Goal: Task Accomplishment & Management: Manage account settings

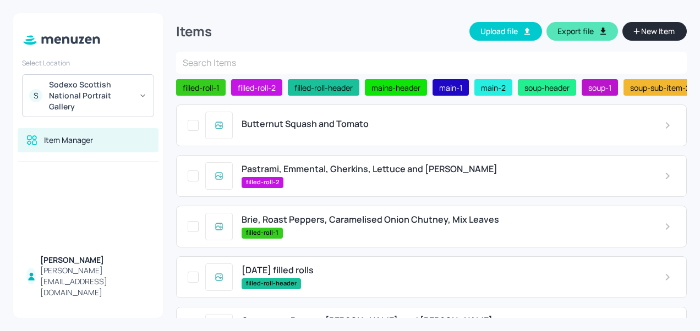
click at [302, 141] on div "Butternut Squash and Tomato" at bounding box center [431, 126] width 511 height 42
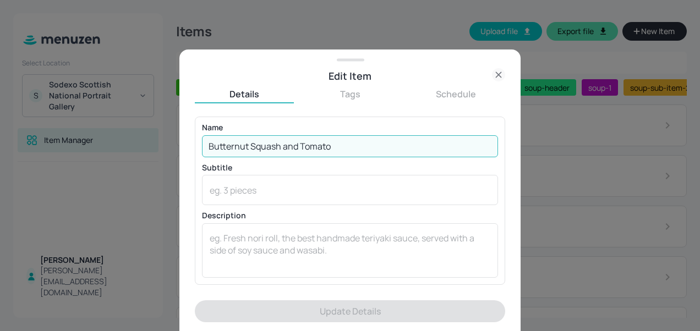
click at [302, 141] on input "Butternut Squash and Tomato" at bounding box center [350, 146] width 296 height 22
drag, startPoint x: 342, startPoint y: 144, endPoint x: 184, endPoint y: 165, distance: 160.0
click at [184, 165] on div "Edit Item Details Tags Schedule Name Butternut Squash and Tomato ​ Subtitle x ​…" at bounding box center [349, 191] width 341 height 282
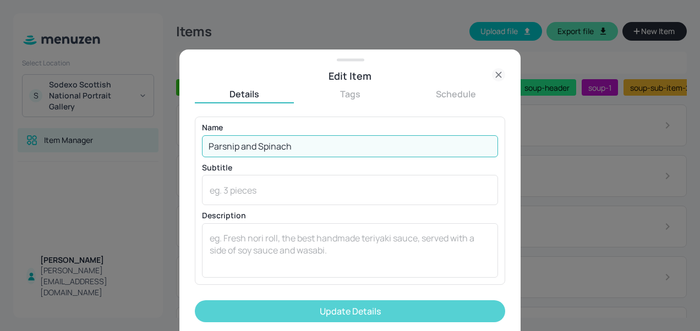
type input "Parsnip and Spinach"
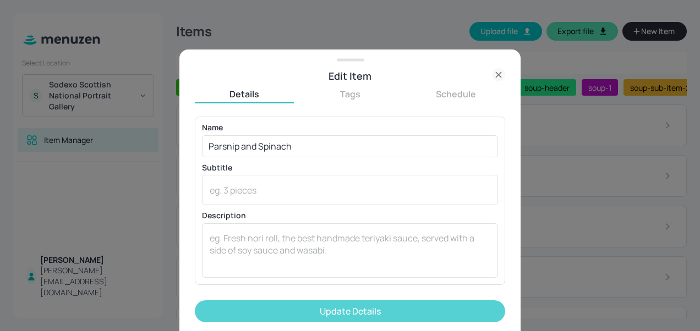
click at [279, 309] on button "Update Details" at bounding box center [350, 312] width 311 height 22
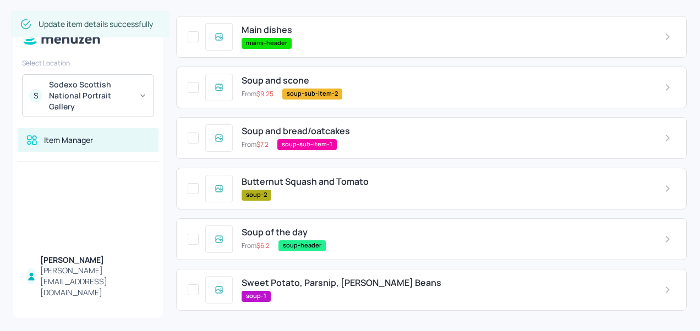
scroll to position [393, 0]
click at [300, 280] on span "Sweet Potato, Parsnip, [PERSON_NAME] Beans" at bounding box center [342, 282] width 200 height 10
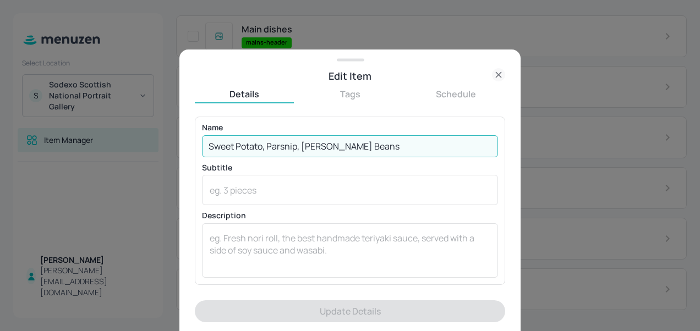
drag, startPoint x: 361, startPoint y: 148, endPoint x: 119, endPoint y: 172, distance: 242.9
click at [119, 172] on div "Edit Item Details Tags Schedule Name Sweet Potato, Parsnip, [PERSON_NAME] Beans…" at bounding box center [350, 165] width 700 height 331
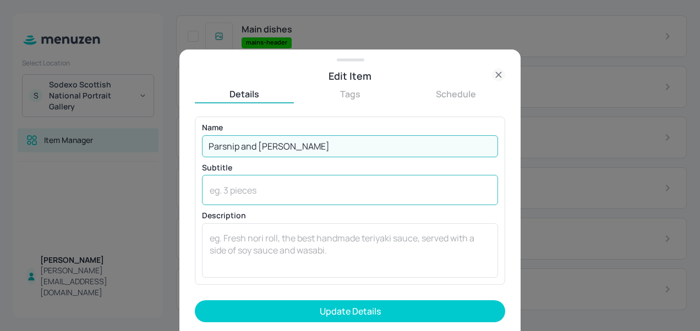
type input "Parsnip and Spinach"
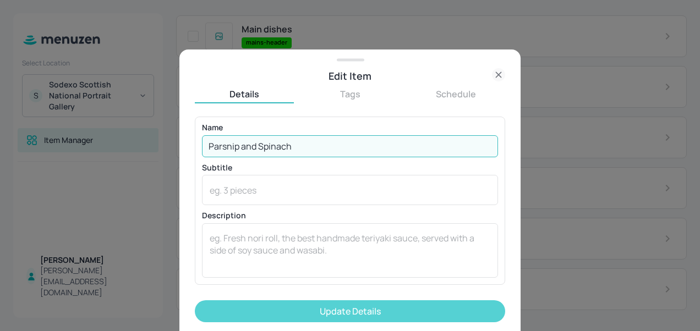
click at [336, 311] on button "Update Details" at bounding box center [350, 312] width 311 height 22
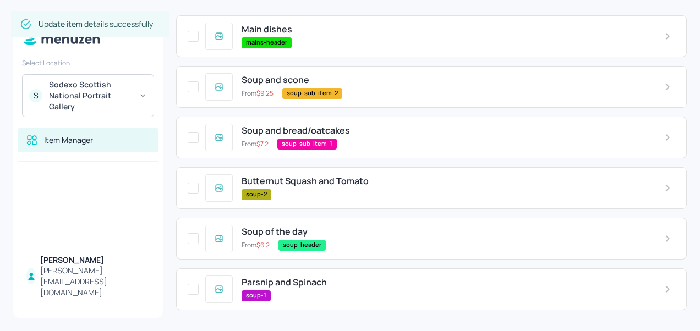
click at [312, 180] on span "Butternut Squash and Tomato" at bounding box center [305, 181] width 127 height 10
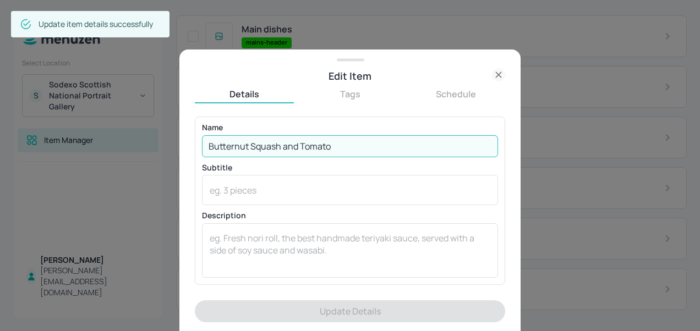
drag, startPoint x: 339, startPoint y: 146, endPoint x: 69, endPoint y: 169, distance: 270.2
click at [83, 167] on div "Edit Item Details Tags Schedule Name Butternut Squash and Tomato ​ Subtitle x ​…" at bounding box center [350, 165] width 700 height 331
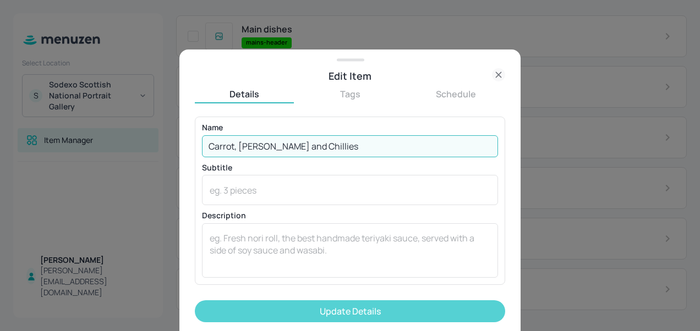
type input "Carrot, [PERSON_NAME] and Chillies"
click at [287, 301] on button "Update Details" at bounding box center [350, 312] width 311 height 22
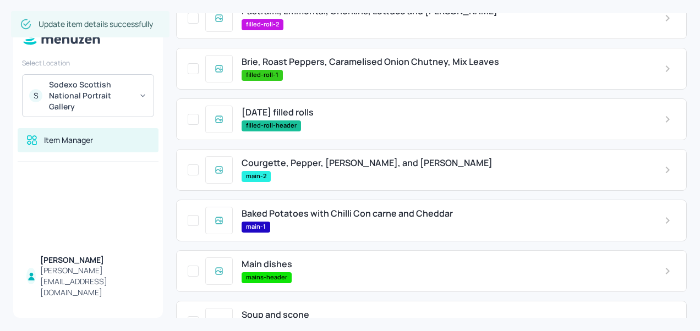
scroll to position [156, 0]
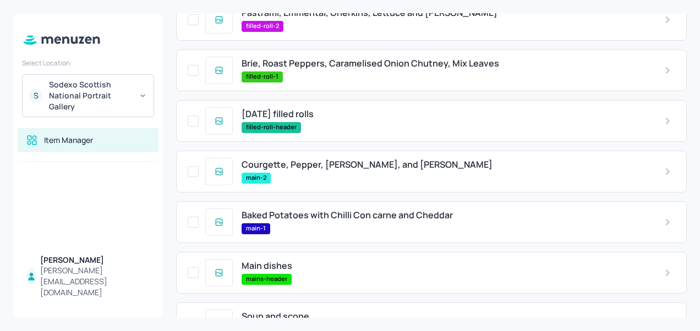
click at [311, 169] on span "Courgette, Pepper, [PERSON_NAME], and [PERSON_NAME]" at bounding box center [367, 165] width 251 height 10
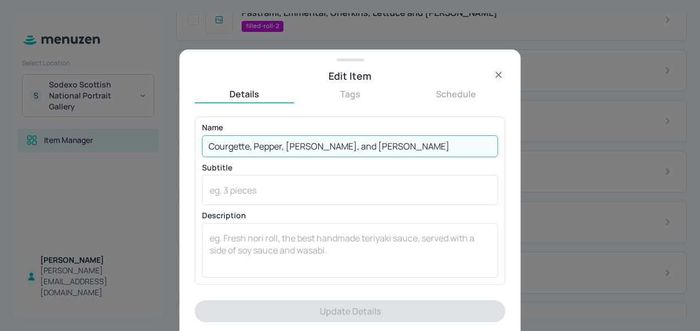
drag, startPoint x: 312, startPoint y: 146, endPoint x: 128, endPoint y: 146, distance: 183.3
click at [128, 146] on div "Edit Item Details Tags Schedule Name Courgette, Pepper, Onion, and Frittata ​ S…" at bounding box center [350, 165] width 700 height 331
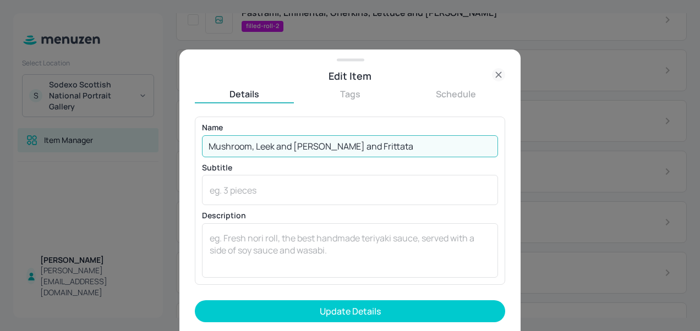
click at [348, 144] on input "Mushroom, Leek and [PERSON_NAME] and Frittata" at bounding box center [350, 146] width 296 height 22
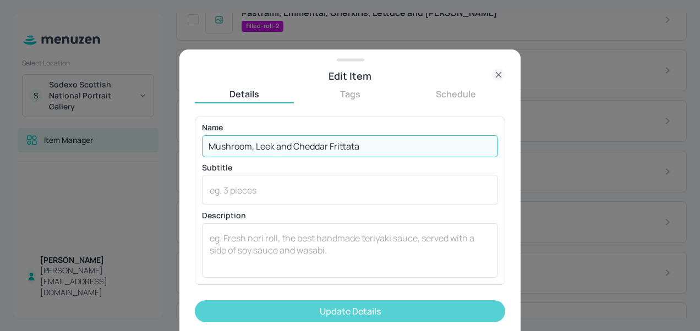
type input "Mushroom, Leek and Cheddar Frittata"
click at [368, 312] on button "Update Details" at bounding box center [350, 312] width 311 height 22
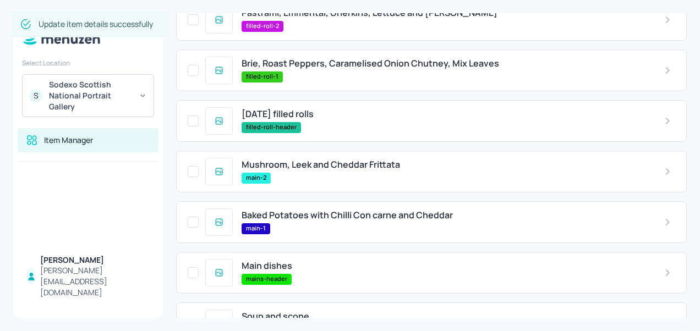
drag, startPoint x: 373, startPoint y: 227, endPoint x: 347, endPoint y: 216, distance: 27.8
click at [347, 216] on span "Baked Potatoes with Chilli Con carne and Cheddar" at bounding box center [347, 215] width 211 height 10
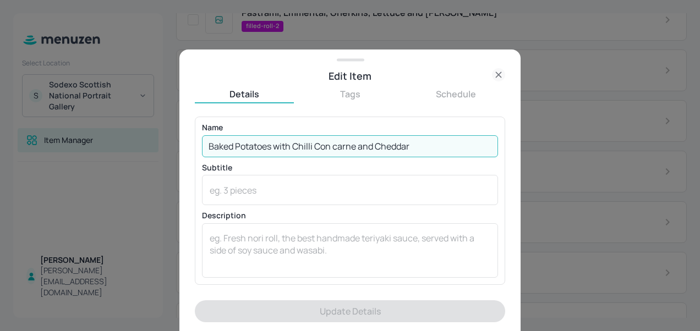
drag, startPoint x: 417, startPoint y: 149, endPoint x: 24, endPoint y: 86, distance: 397.5
drag, startPoint x: 24, startPoint y: 86, endPoint x: 422, endPoint y: 140, distance: 401.2
drag, startPoint x: 420, startPoint y: 142, endPoint x: 415, endPoint y: 149, distance: 8.7
click at [415, 149] on input "Baked Potatoes with Chilli Con carne and Cheddar" at bounding box center [350, 146] width 296 height 22
drag, startPoint x: 414, startPoint y: 149, endPoint x: 203, endPoint y: 154, distance: 211.5
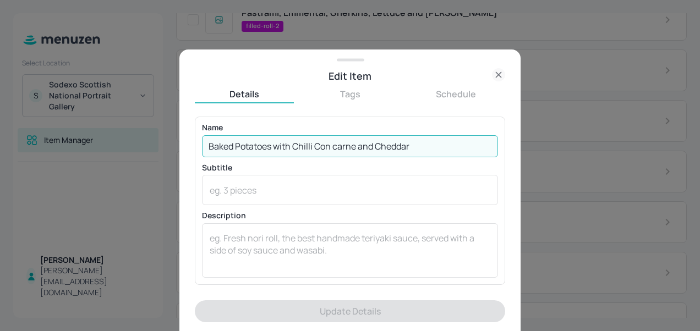
click at [203, 154] on input "Baked Potatoes with Chilli Con carne and Cheddar" at bounding box center [350, 146] width 296 height 22
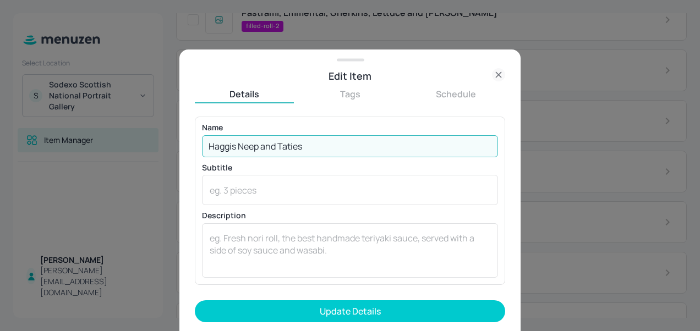
click at [255, 144] on input "Haggis Neep and Taties" at bounding box center [350, 146] width 296 height 22
click at [259, 151] on input "Haggis Neep and Taties" at bounding box center [350, 146] width 296 height 22
click at [254, 151] on input "Haggis Neep and Taties" at bounding box center [350, 146] width 296 height 22
click at [260, 134] on div "Name [PERSON_NAME] Neep and Taties ​" at bounding box center [350, 140] width 296 height 33
click at [255, 148] on input "Haggis Neep and Taties" at bounding box center [350, 146] width 296 height 22
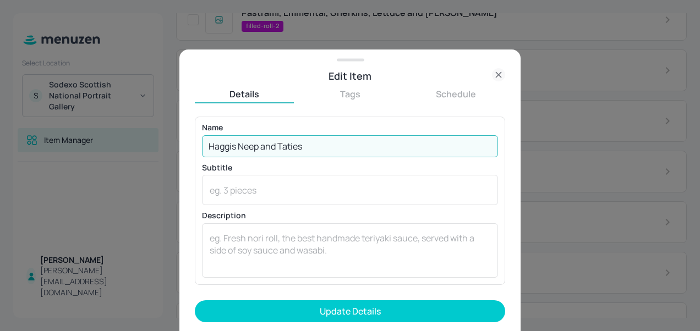
click at [319, 147] on input "Haggis Neep and Taties" at bounding box center [350, 146] width 296 height 22
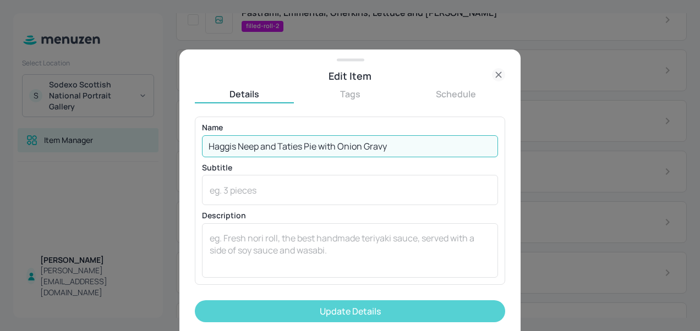
type input "Haggis Neep and Taties Pie with Onion Gravy"
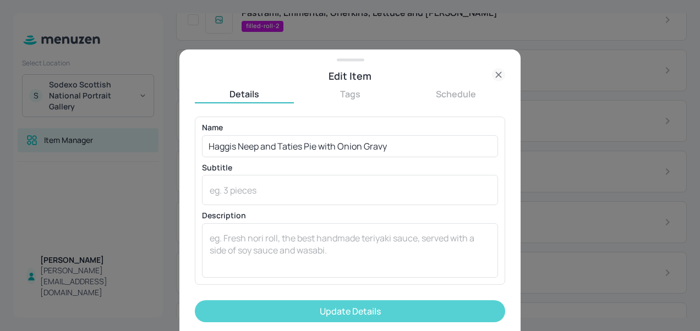
click at [314, 308] on button "Update Details" at bounding box center [350, 312] width 311 height 22
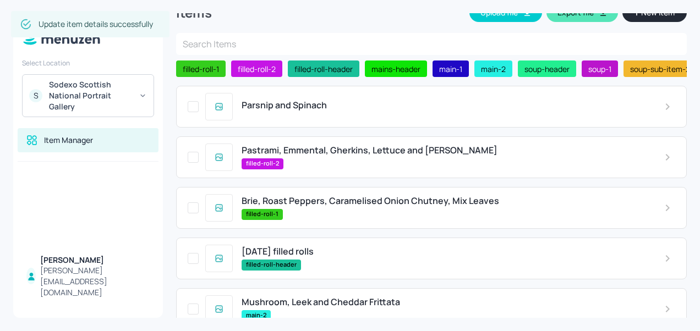
scroll to position [12, 0]
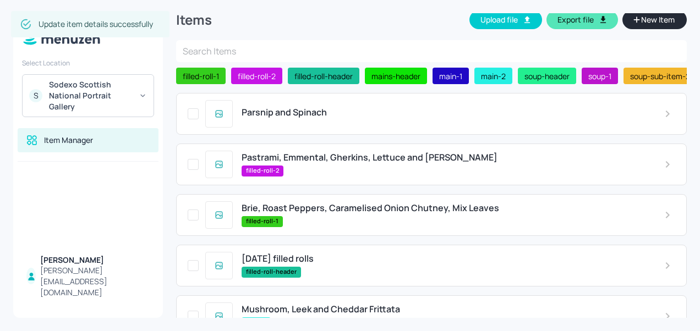
click at [328, 156] on span "Pastrami, Emmental, Gherkins, Lettuce and [PERSON_NAME]" at bounding box center [370, 158] width 256 height 10
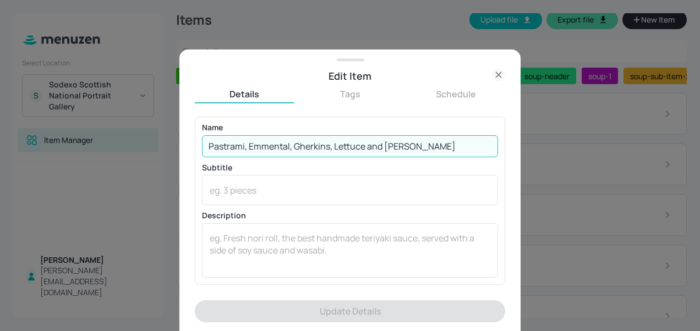
drag, startPoint x: 449, startPoint y: 144, endPoint x: 174, endPoint y: 154, distance: 275.5
click at [174, 154] on div "Edit Item Details Tags Schedule Name Pastrami, Emmental, Gherkins, Lettuce and …" at bounding box center [350, 165] width 700 height 331
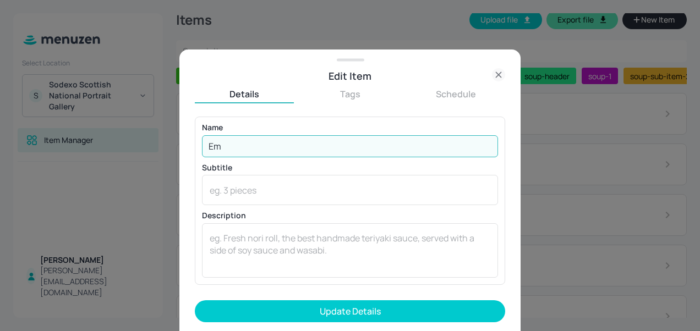
type input "E"
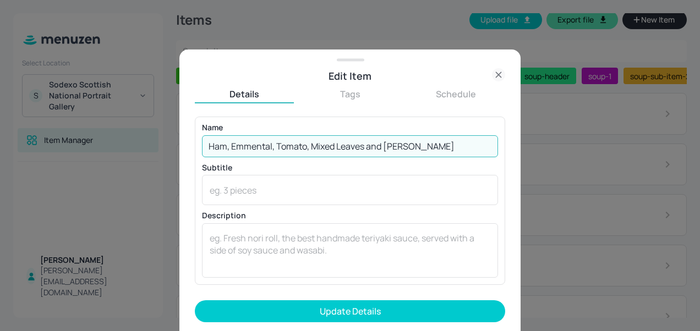
click at [244, 145] on input "Ham, Emmental, Tomato, Mixed Leaves and [PERSON_NAME]" at bounding box center [350, 146] width 296 height 22
type input "Ham, Emmental, Tomato, Mixed Leaves and [PERSON_NAME]"
click at [342, 323] on form "Name Ham, Emmental, Tomato, Mixed Leaves and Mustard Mayo ​ Subtitle x ​ Descri…" at bounding box center [350, 224] width 311 height 215
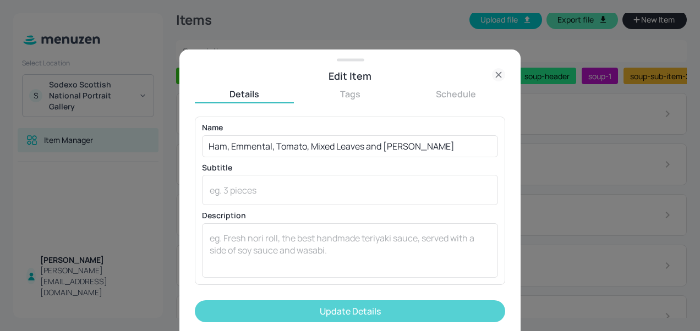
click at [345, 319] on button "Update Details" at bounding box center [350, 312] width 311 height 22
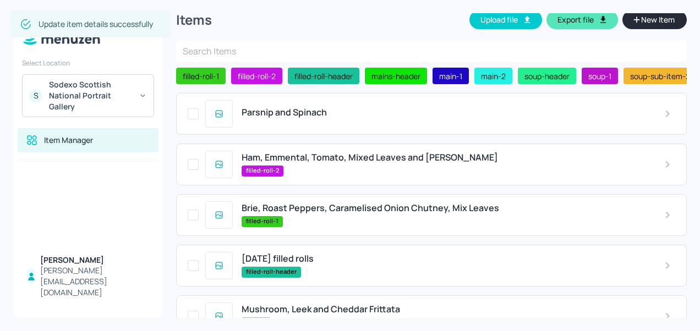
click at [332, 206] on span "Brie, Roast Peppers, Caramelised Onion Chutney, Mix Leaves" at bounding box center [371, 208] width 258 height 10
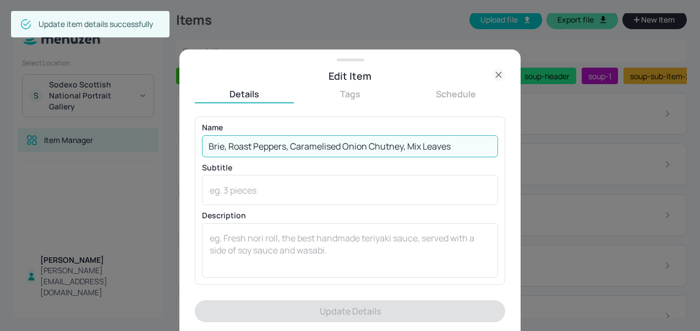
drag, startPoint x: 462, startPoint y: 146, endPoint x: 122, endPoint y: 159, distance: 340.5
click at [122, 159] on div "Edit Item Details Tags Schedule Name [PERSON_NAME], Roast Peppers, Caramelised …" at bounding box center [350, 165] width 700 height 331
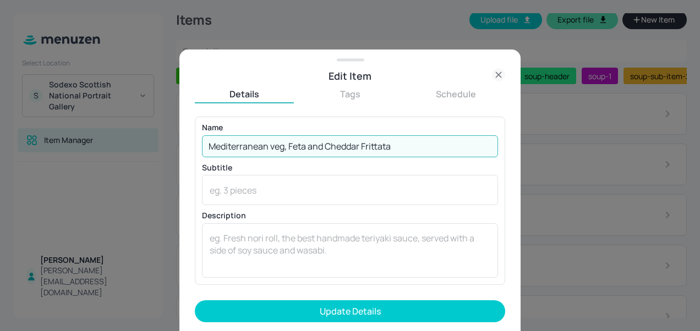
drag, startPoint x: 396, startPoint y: 144, endPoint x: 265, endPoint y: 146, distance: 131.1
click at [265, 146] on input "Mediterranean veg, Feta and Cheddar Frittata" at bounding box center [350, 146] width 296 height 22
drag, startPoint x: 404, startPoint y: 144, endPoint x: 268, endPoint y: 150, distance: 135.6
click at [268, 150] on input "Mediterranean veg, Feta and Cheddar Frittata" at bounding box center [350, 146] width 296 height 22
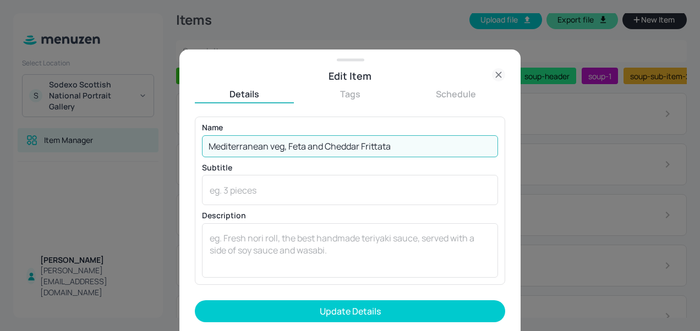
click at [268, 150] on input "Mediterranean veg, Feta and Cheddar Frittata" at bounding box center [350, 146] width 296 height 22
drag, startPoint x: 396, startPoint y: 147, endPoint x: 282, endPoint y: 146, distance: 114.5
drag, startPoint x: 282, startPoint y: 146, endPoint x: 439, endPoint y: 142, distance: 157.5
click at [439, 142] on input "Mediterranean veg, Feta and Cheddar Frittata" at bounding box center [350, 146] width 296 height 22
drag, startPoint x: 390, startPoint y: 148, endPoint x: 284, endPoint y: 148, distance: 106.3
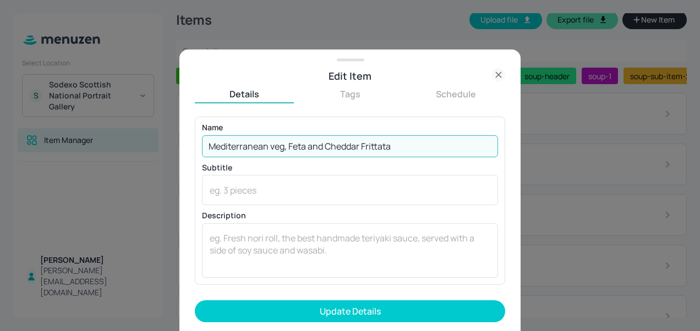
click at [284, 148] on input "Mediterranean veg, Feta and Cheddar Frittata" at bounding box center [350, 146] width 296 height 22
click at [340, 151] on input "Mediterranean Veg, Onion Chuntey, Mix Leaves" at bounding box center [350, 146] width 296 height 22
click at [406, 151] on input "Mediterranean Veg, Onion Chutney, Mix Leaves" at bounding box center [350, 146] width 296 height 22
click at [290, 145] on input "Mediterranean Veg, Onion Chutney, Mix Leaves" at bounding box center [350, 146] width 296 height 22
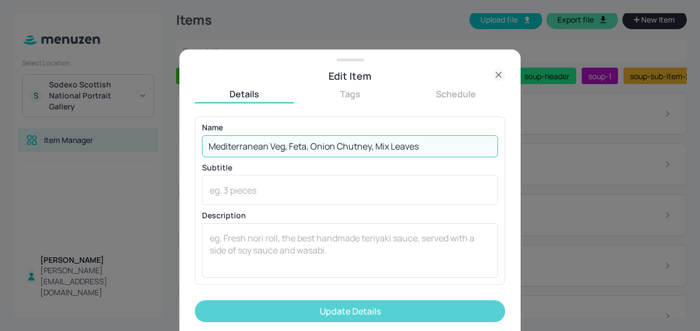
type input "Mediterranean Veg, Feta, Onion Chutney, Mix Leaves"
click at [439, 316] on button "Update Details" at bounding box center [350, 312] width 311 height 22
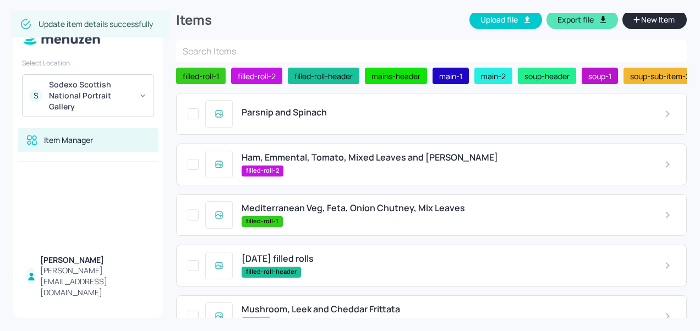
click at [439, 315] on div "Mushroom, Leek and Cheddar Frittata" at bounding box center [444, 309] width 405 height 10
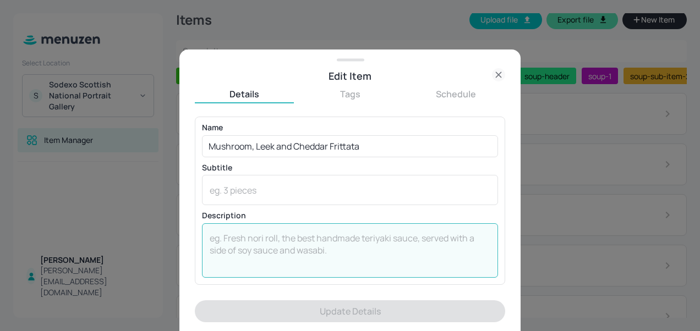
click at [418, 241] on textarea at bounding box center [350, 250] width 281 height 36
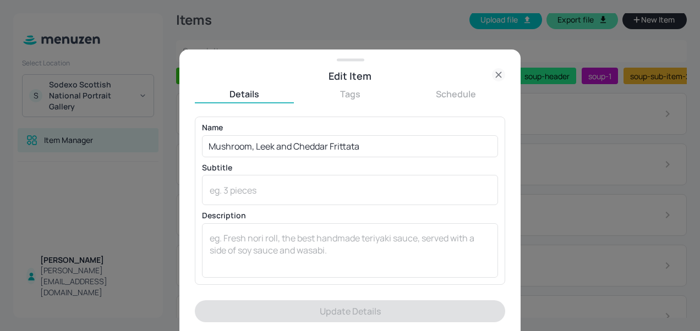
click at [493, 78] on icon at bounding box center [498, 74] width 13 height 13
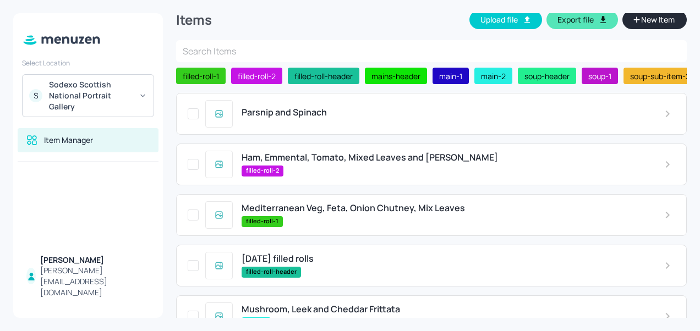
click at [459, 102] on div "Parsnip and Spinach" at bounding box center [431, 114] width 511 height 42
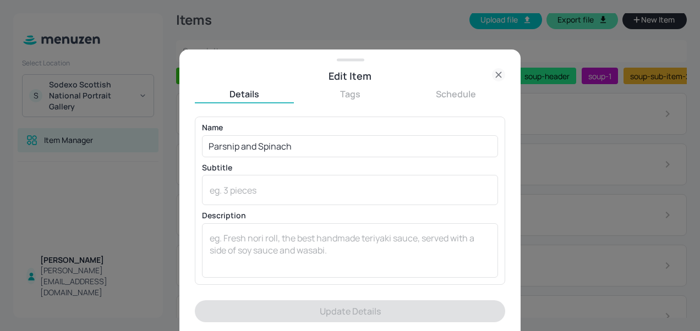
click at [459, 102] on div "Details Tags Schedule" at bounding box center [350, 95] width 311 height 15
click at [497, 80] on icon at bounding box center [498, 74] width 13 height 13
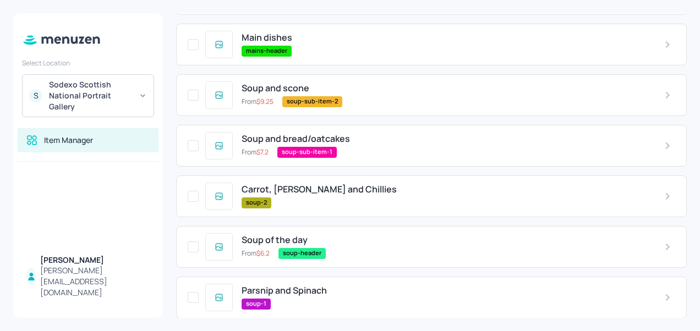
scroll to position [393, 0]
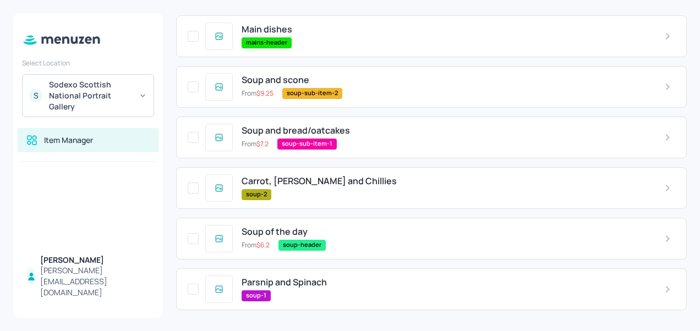
click at [325, 179] on span "Carrot, [PERSON_NAME] and Chillies" at bounding box center [319, 181] width 155 height 10
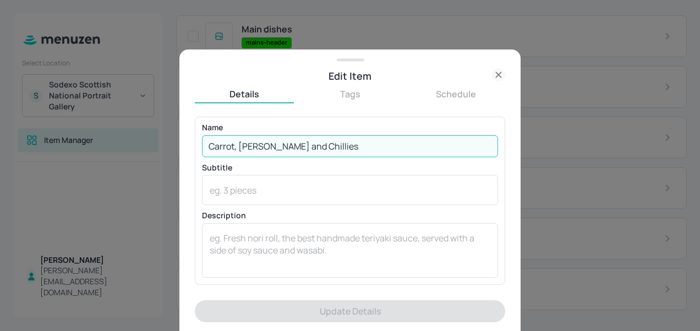
drag, startPoint x: 215, startPoint y: 143, endPoint x: 173, endPoint y: 144, distance: 42.4
click at [173, 144] on div "Edit Item Details Tags Schedule Name Carrot, Ginger and Chillies ​ Subtitle x ​…" at bounding box center [350, 165] width 700 height 331
click at [500, 76] on icon at bounding box center [498, 75] width 5 height 5
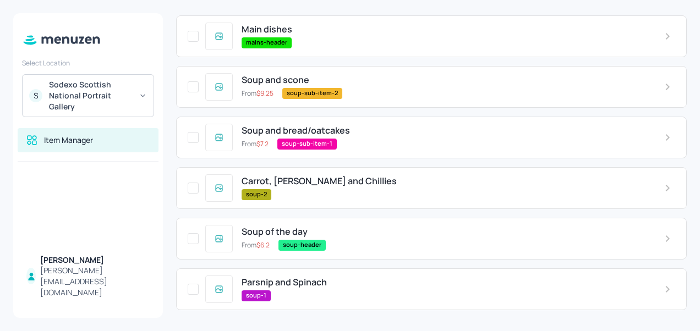
click at [290, 271] on div "Parsnip and Spinach soup-1" at bounding box center [431, 290] width 511 height 42
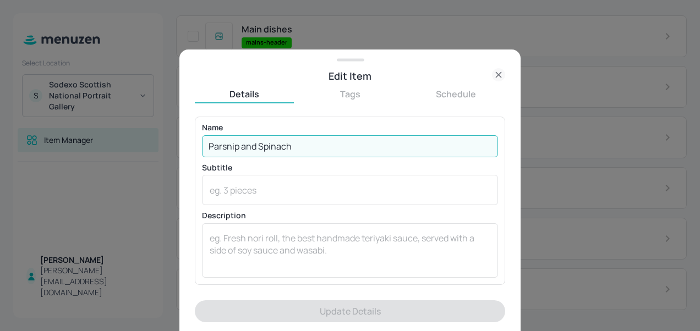
drag, startPoint x: 307, startPoint y: 154, endPoint x: 149, endPoint y: 143, distance: 158.4
click at [166, 145] on div "Edit Item Details Tags Schedule Name [PERSON_NAME] and Spinach ​ Subtitle x ​ D…" at bounding box center [350, 165] width 700 height 331
click at [146, 142] on div at bounding box center [350, 165] width 700 height 331
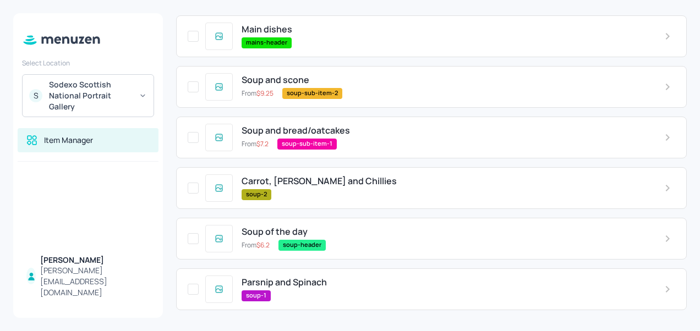
drag, startPoint x: 302, startPoint y: 277, endPoint x: 298, endPoint y: 270, distance: 8.4
click at [298, 270] on div "Parsnip and Spinach soup-1" at bounding box center [431, 290] width 511 height 42
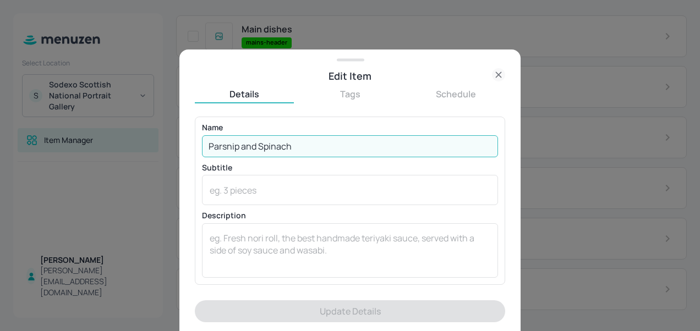
drag, startPoint x: 275, startPoint y: 146, endPoint x: 179, endPoint y: 138, distance: 96.1
click at [179, 138] on div "Edit Item Details Tags Schedule Name [PERSON_NAME] and Spinach ​ Subtitle x ​ D…" at bounding box center [349, 191] width 341 height 282
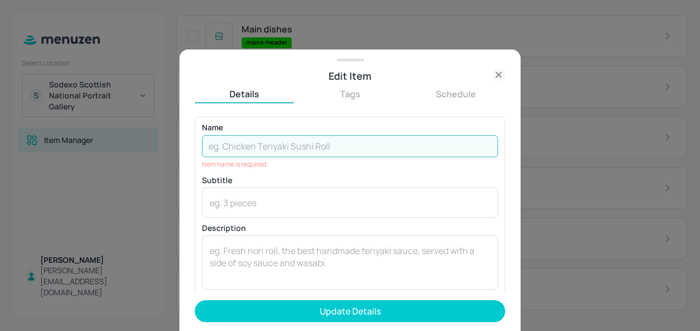
paste input "Carrot, [PERSON_NAME] and Chillies"
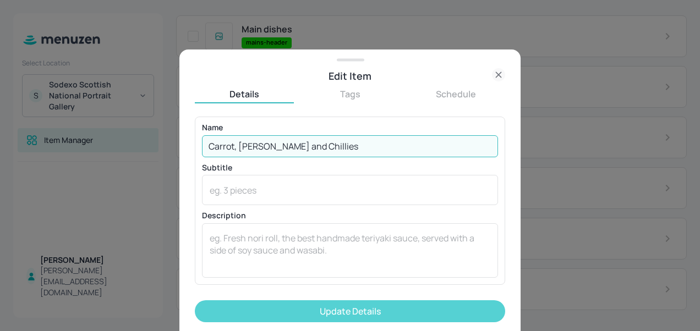
type input "Carrot, [PERSON_NAME] and Chillies"
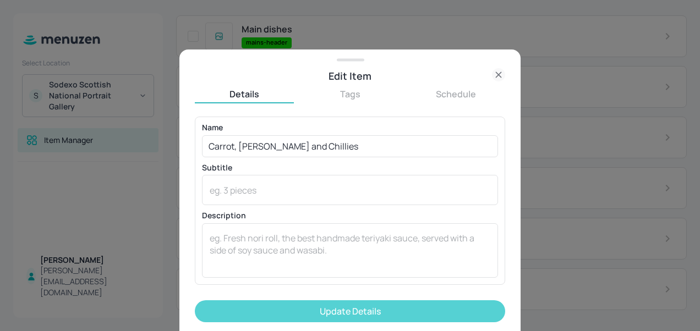
click at [377, 308] on button "Update Details" at bounding box center [350, 312] width 311 height 22
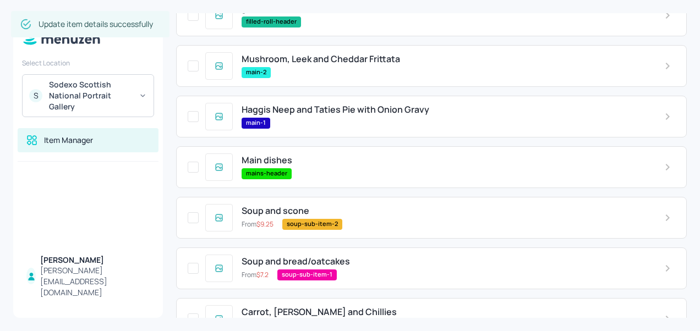
scroll to position [256, 0]
